Goal: Find specific page/section: Find specific page/section

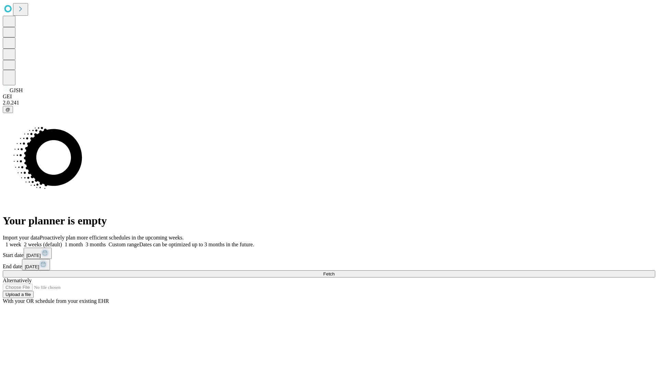
click at [335, 271] on span "Fetch" at bounding box center [328, 273] width 11 height 5
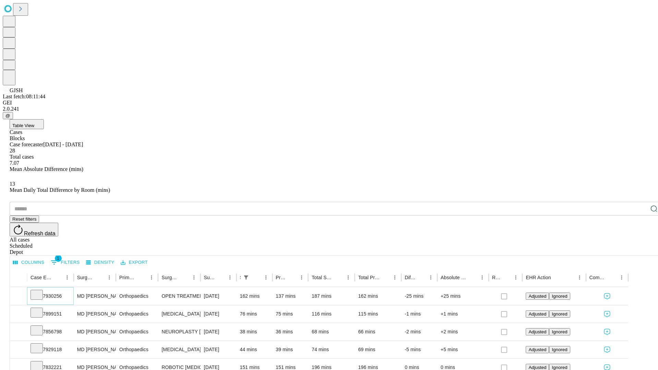
click at [40, 291] on icon at bounding box center [36, 294] width 7 height 7
